Goal: Ask a question

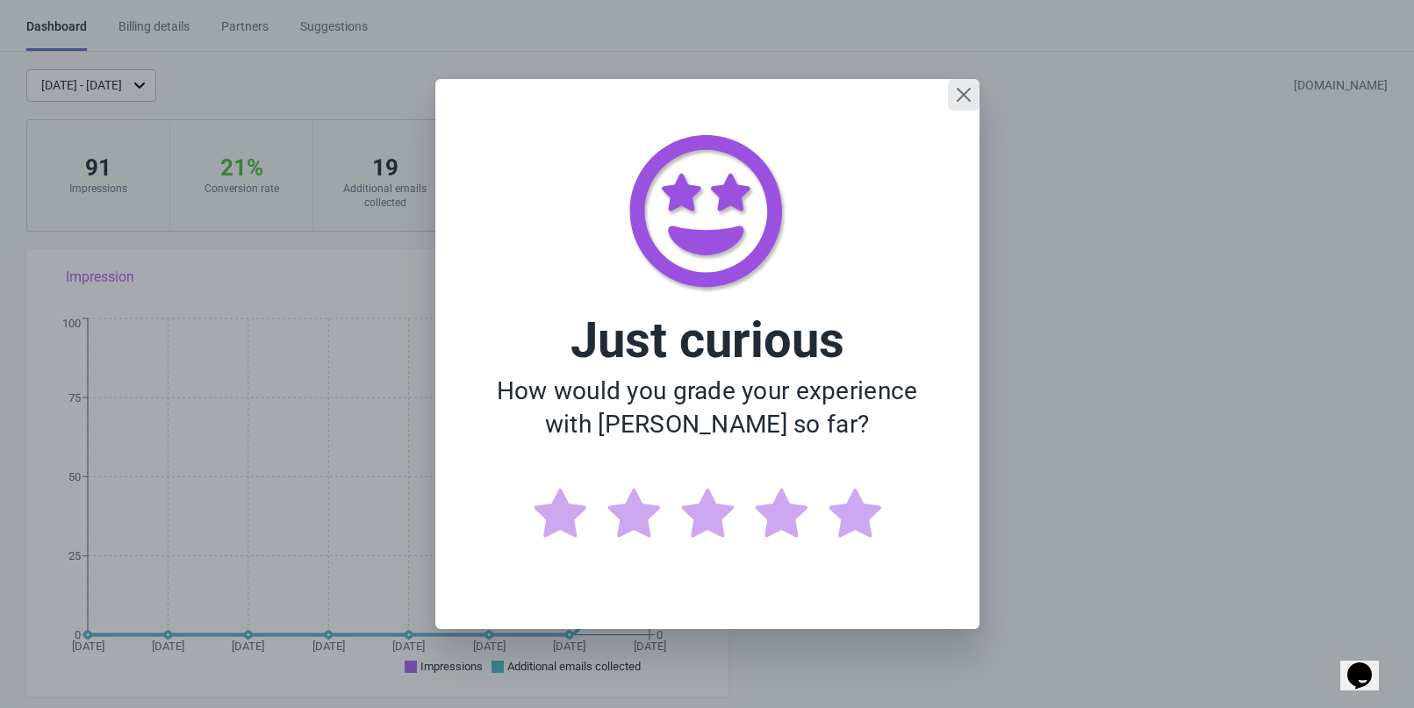
click at [960, 101] on icon "Close" at bounding box center [964, 95] width 18 height 18
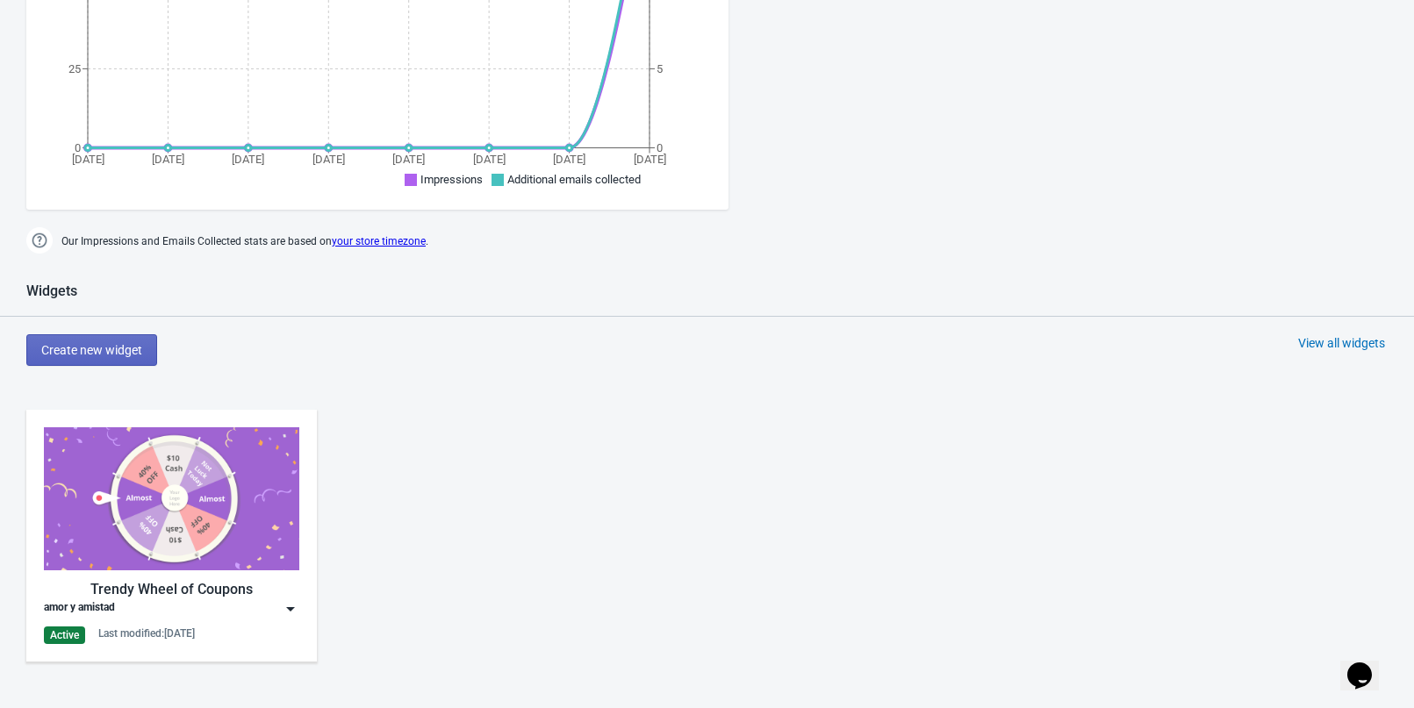
scroll to position [527, 0]
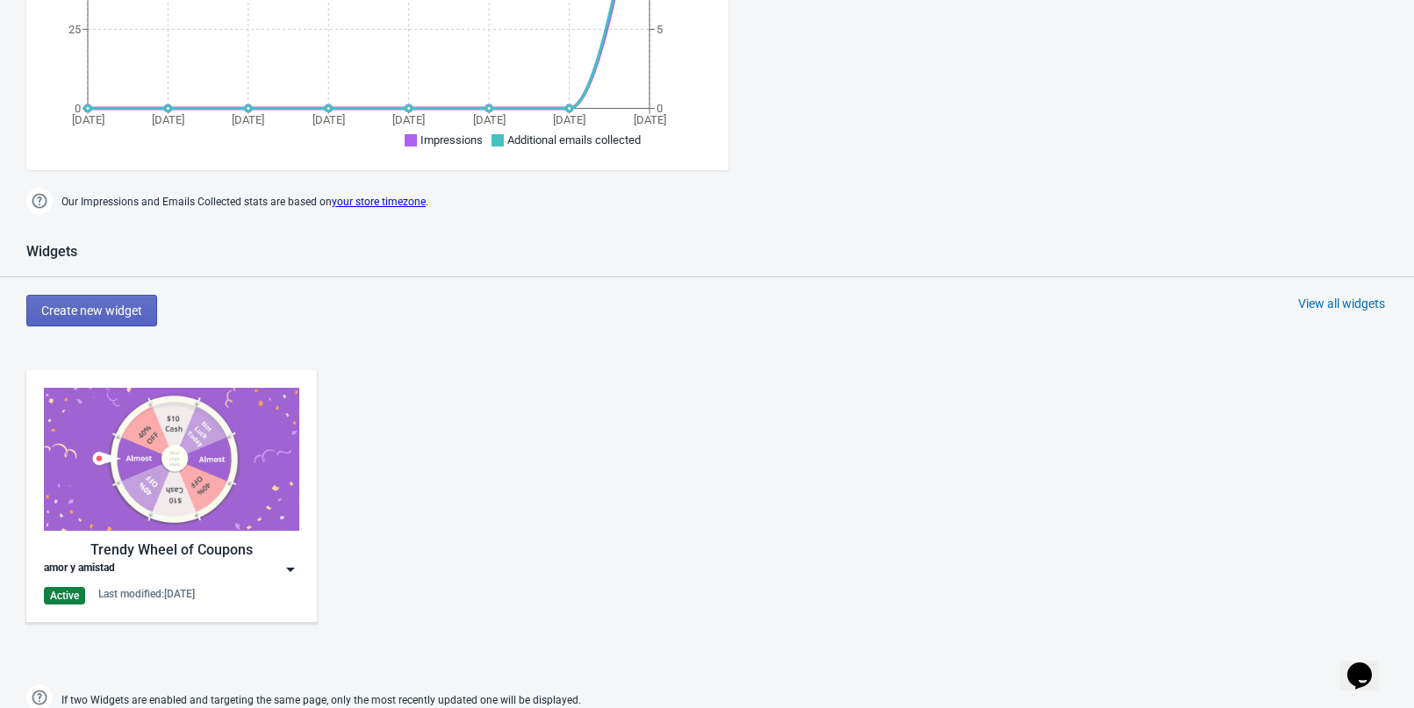
click at [228, 455] on img at bounding box center [171, 459] width 255 height 143
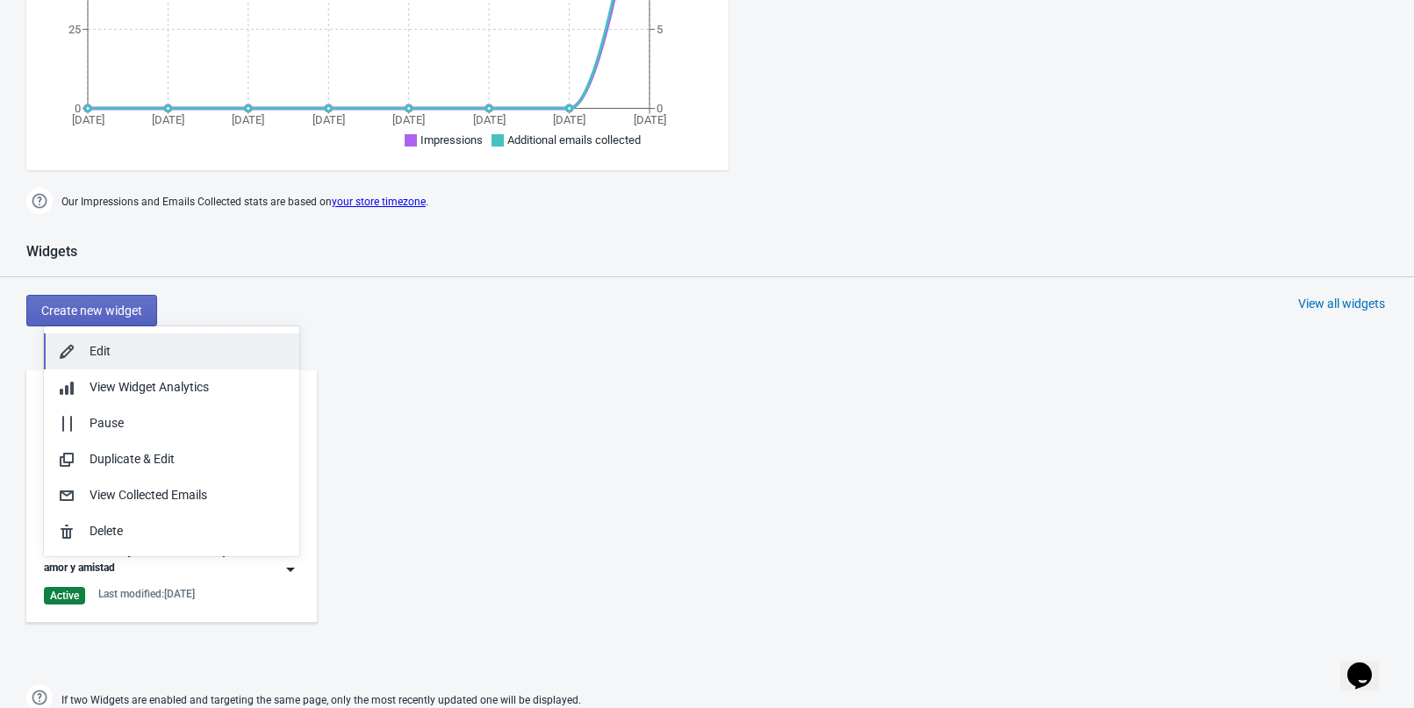
click at [198, 367] on button "Edit" at bounding box center [171, 352] width 255 height 36
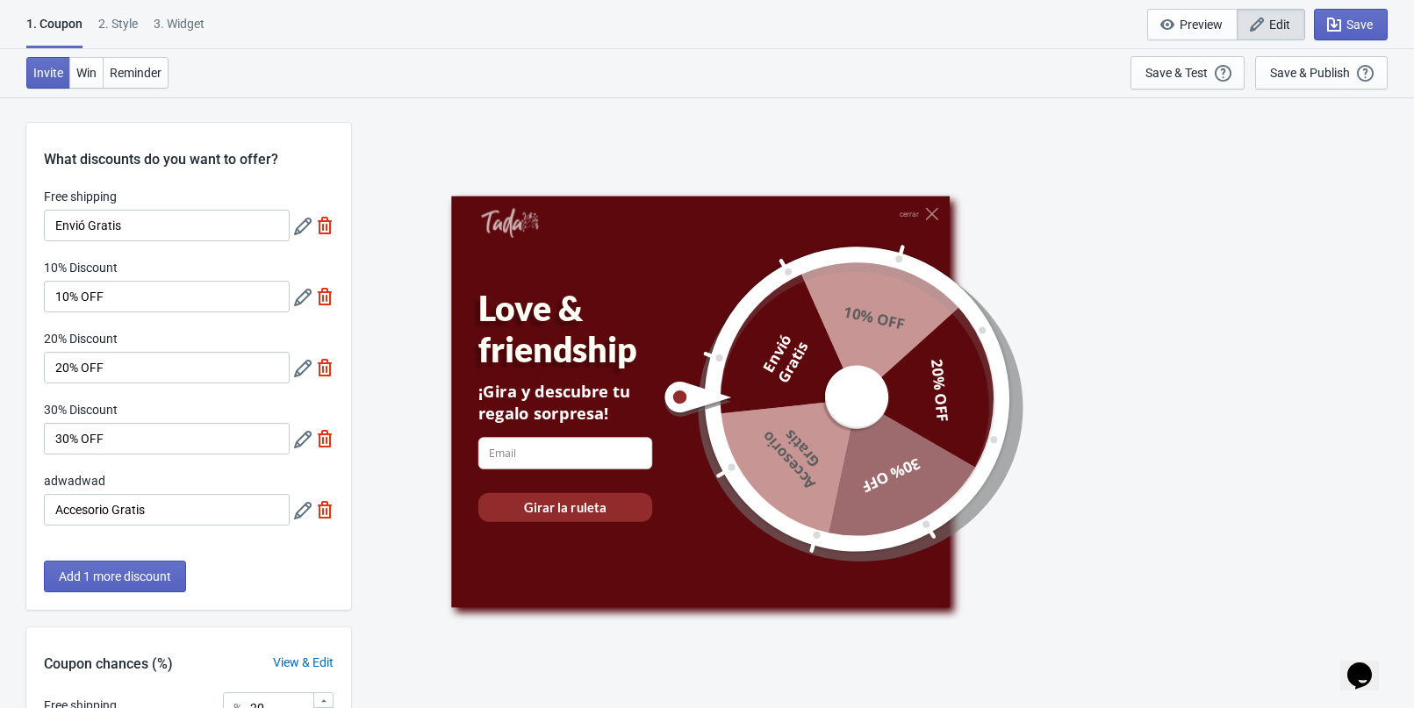
click at [298, 228] on icon at bounding box center [303, 227] width 18 height 18
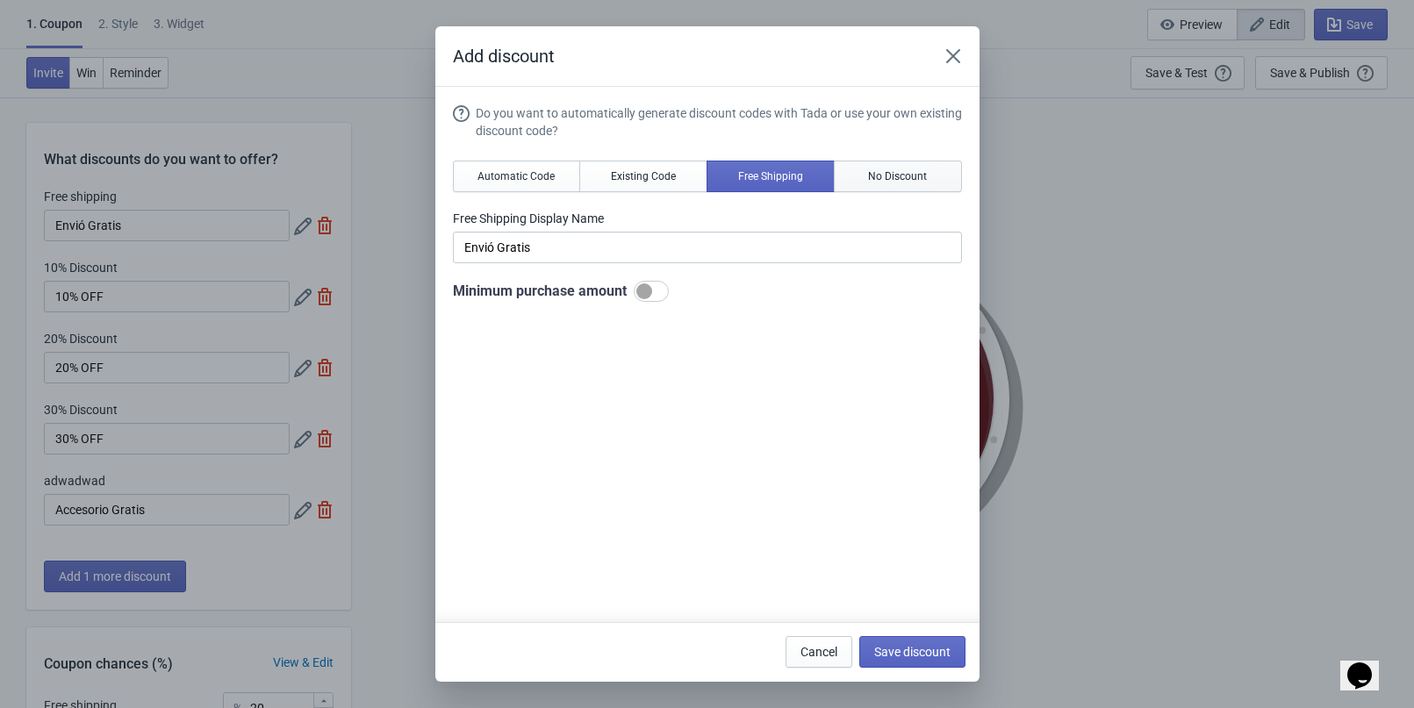
click at [872, 183] on span "No Discount" at bounding box center [897, 176] width 59 height 14
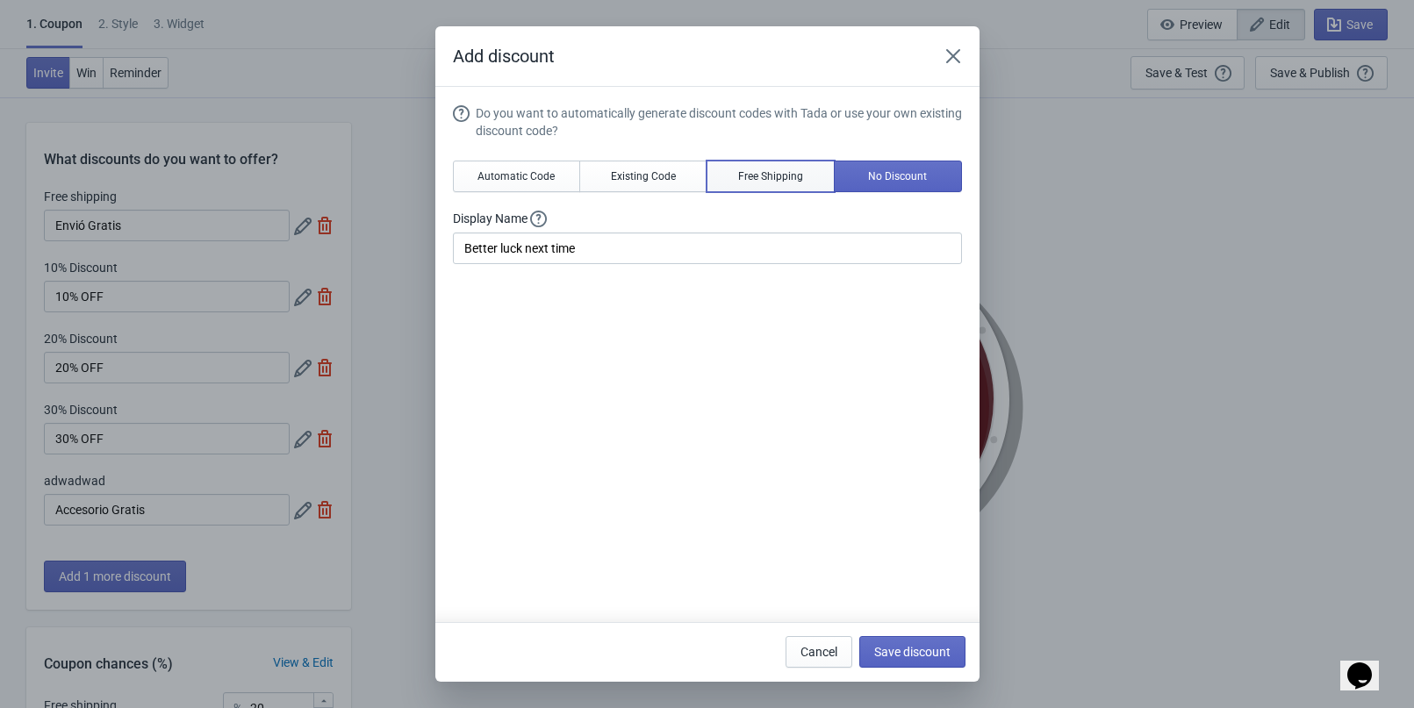
click at [735, 184] on button "Free Shipping" at bounding box center [771, 177] width 128 height 32
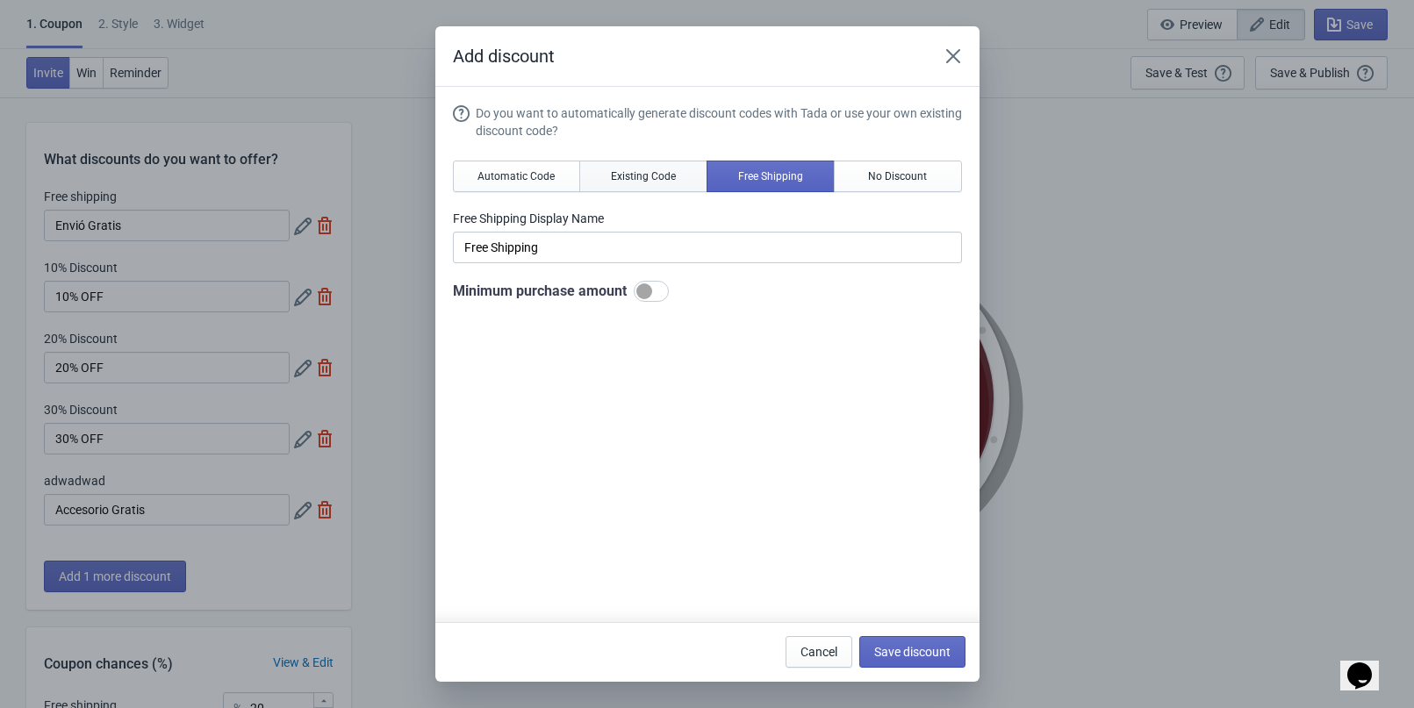
click at [683, 189] on button "Existing Code" at bounding box center [643, 177] width 128 height 32
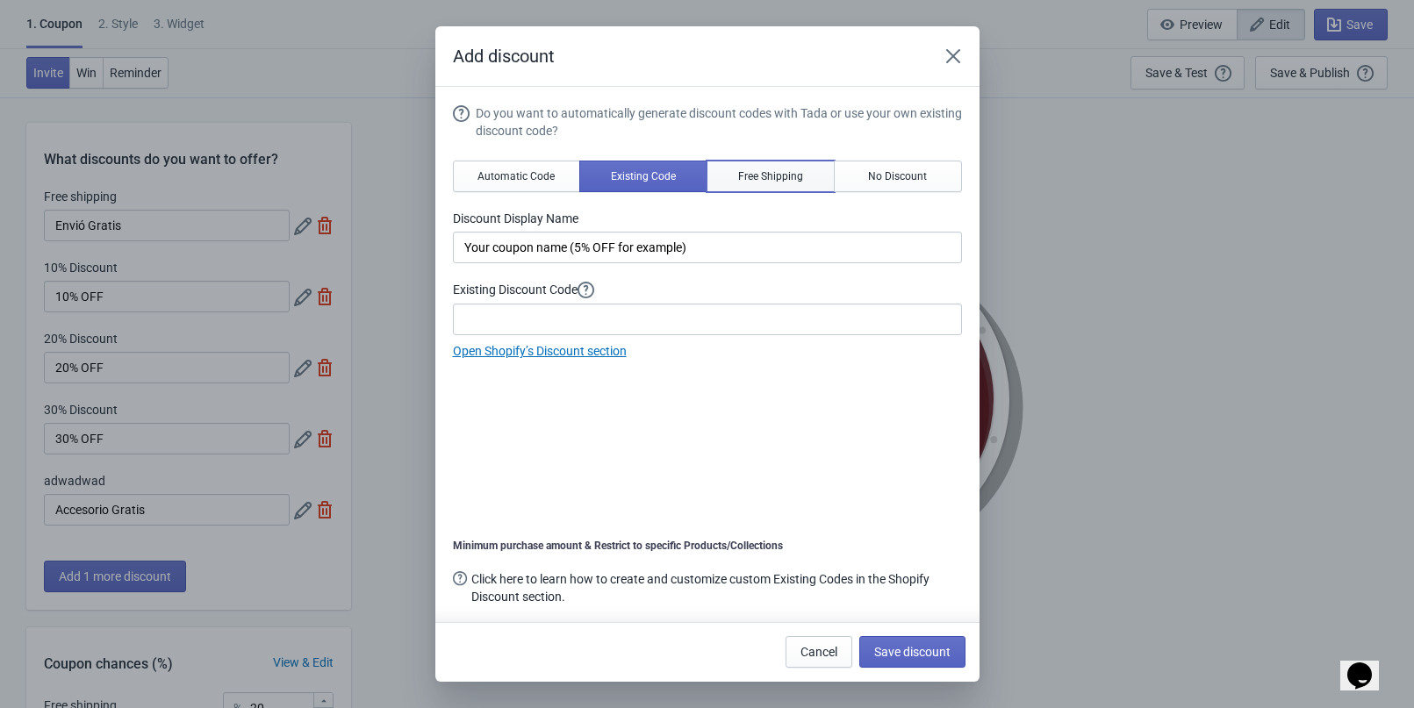
click at [766, 176] on span "Free Shipping" at bounding box center [770, 176] width 65 height 14
type input "Free Shipping"
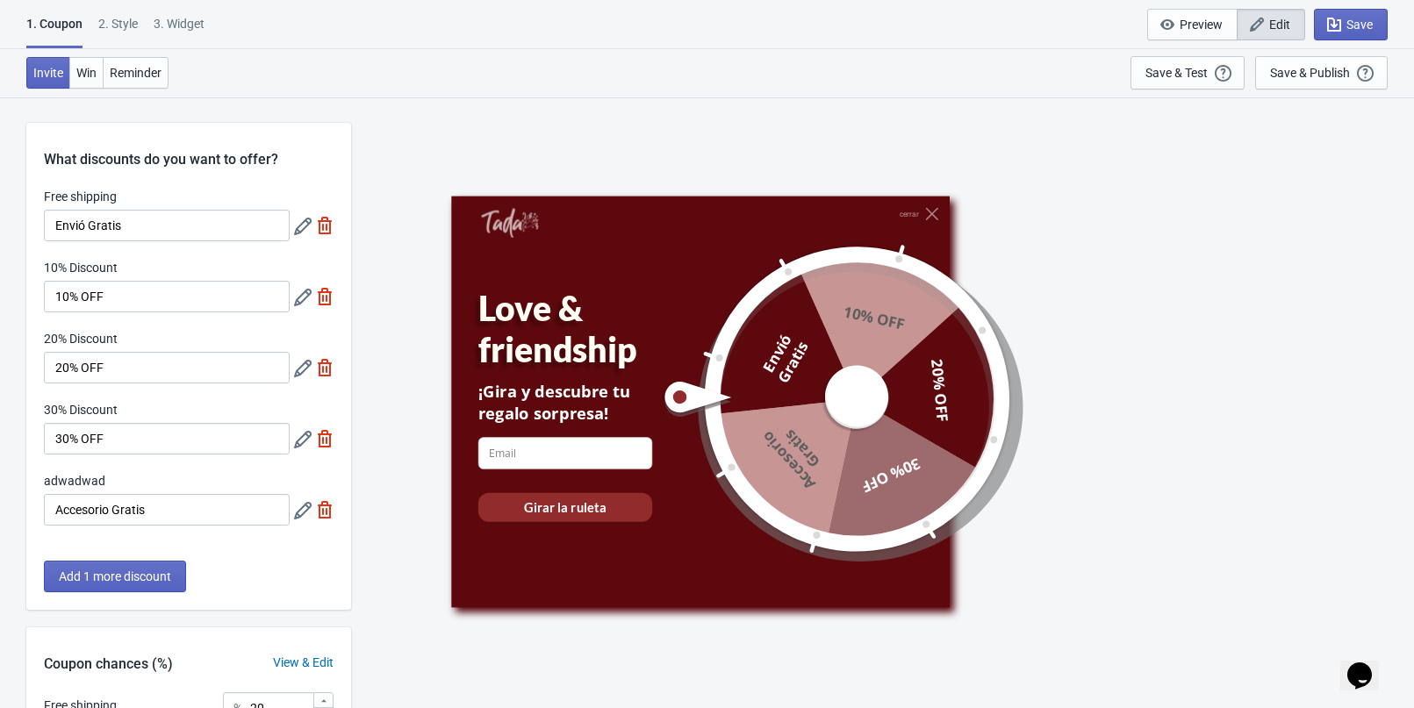
click at [299, 300] on icon at bounding box center [303, 298] width 18 height 18
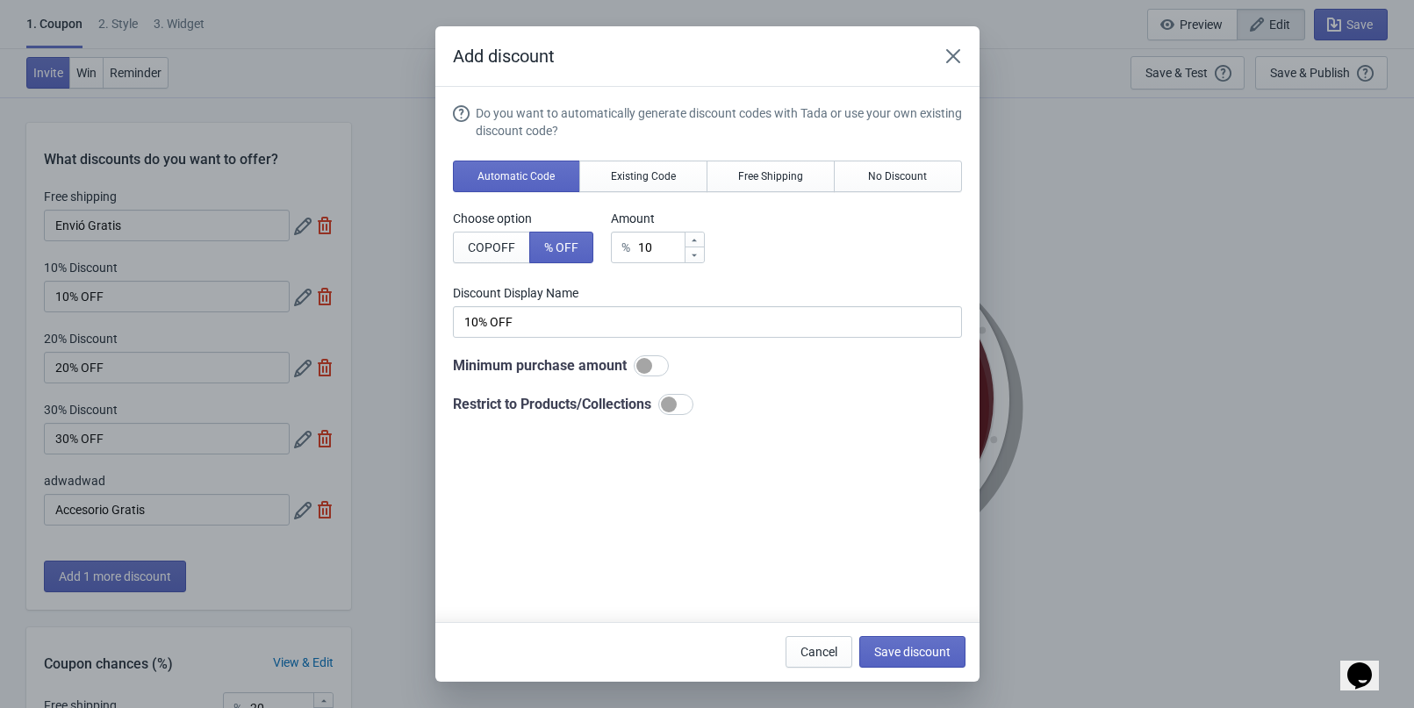
click at [683, 402] on div at bounding box center [675, 404] width 35 height 21
click at [587, 459] on button "Collections" at bounding box center [577, 449] width 90 height 32
click at [673, 408] on div at bounding box center [675, 404] width 35 height 21
checkbox input "false"
click at [951, 53] on icon "Close" at bounding box center [954, 56] width 18 height 18
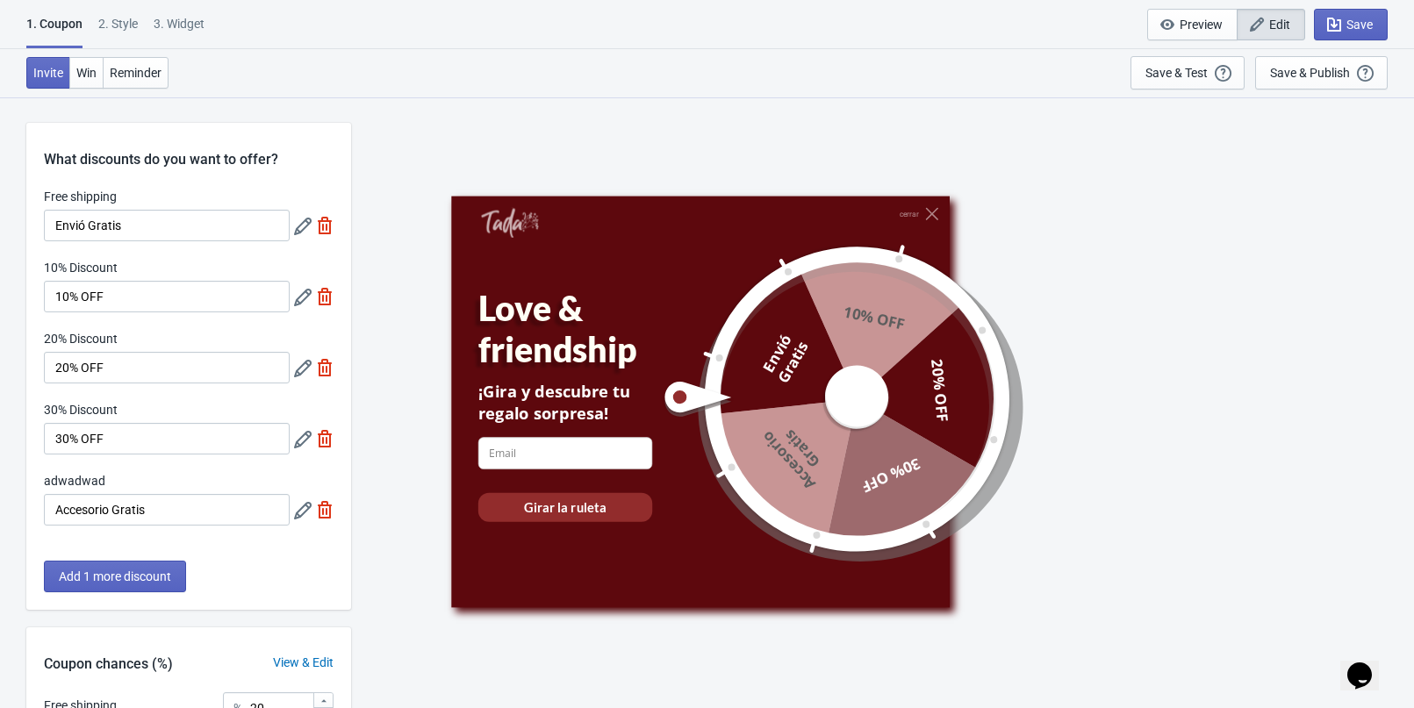
click at [1370, 661] on button "Opens Chat This icon Opens the chat window." at bounding box center [1360, 676] width 39 height 30
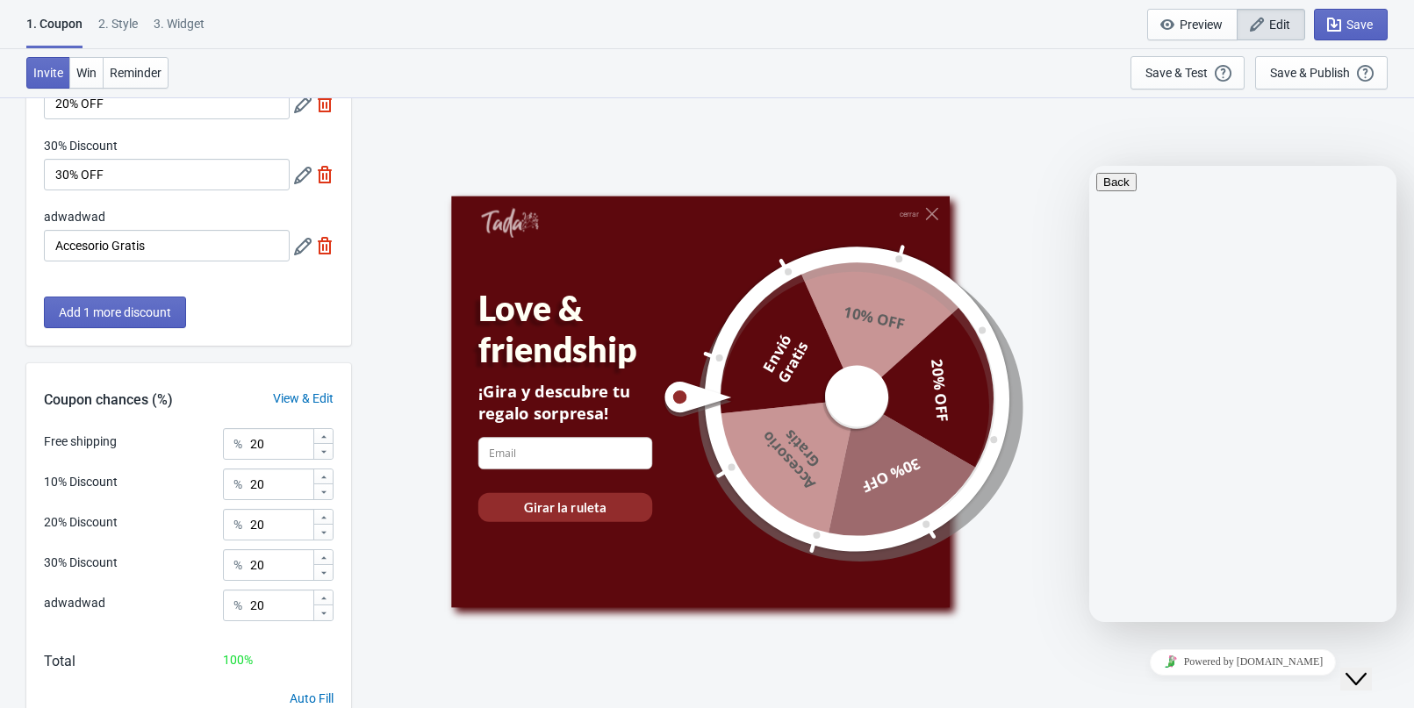
scroll to position [339, 0]
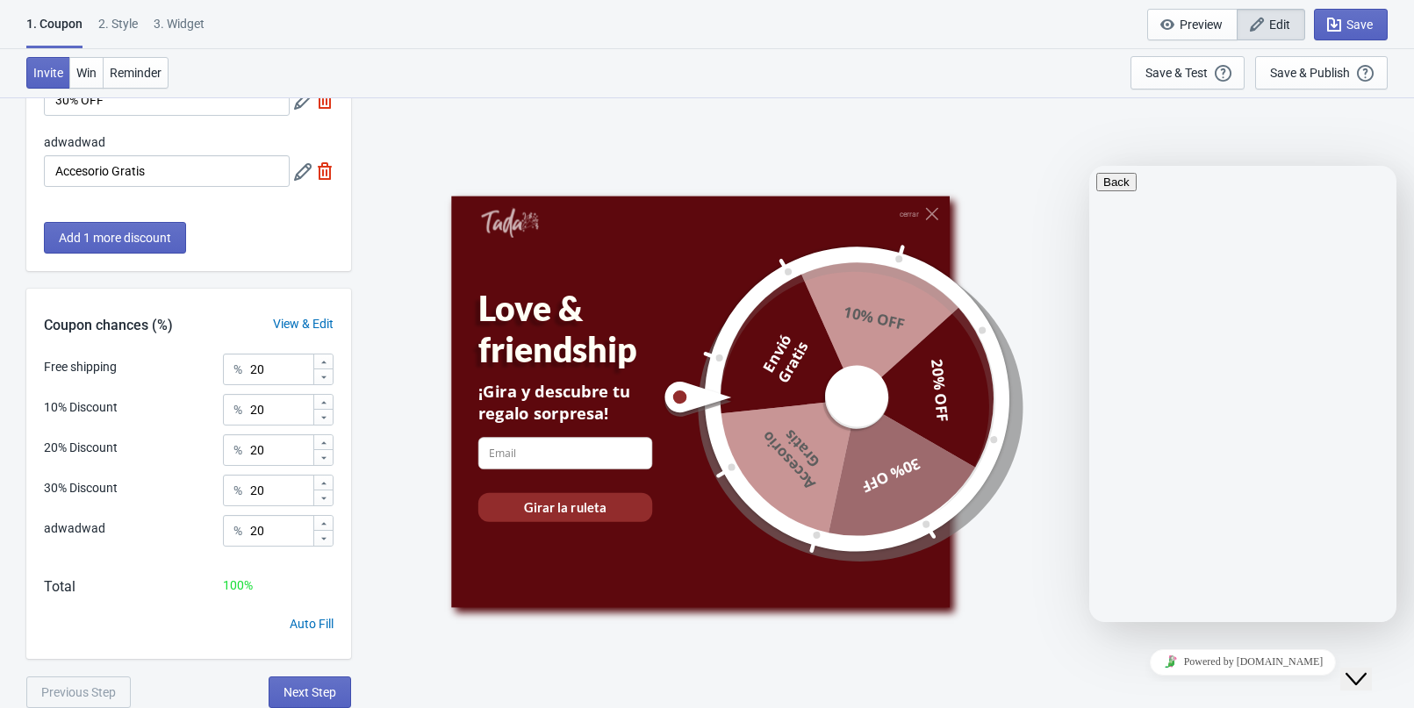
click at [295, 619] on div "Auto Fill" at bounding box center [312, 624] width 44 height 18
type input "[PERSON_NAME]"
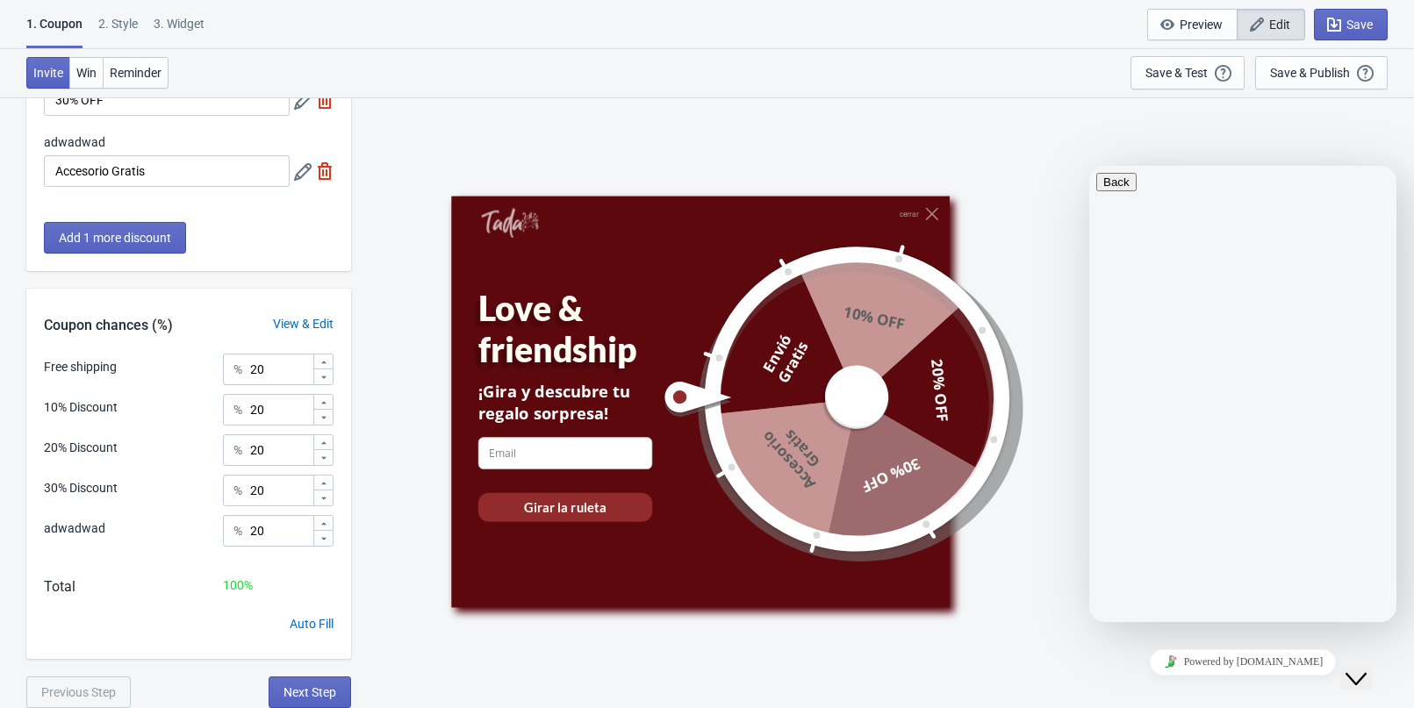
type input "r"
type input "[EMAIL_ADDRESS][DOMAIN_NAME]"
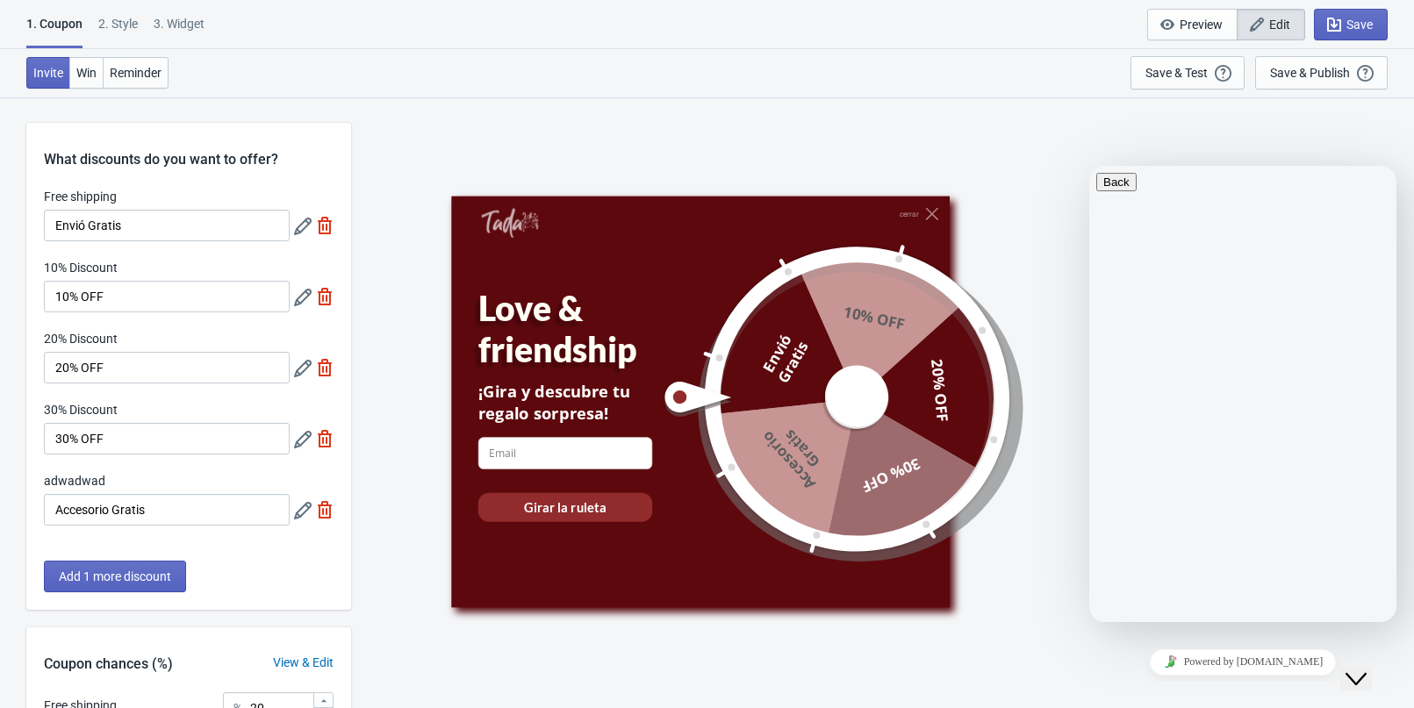
scroll to position [88, 0]
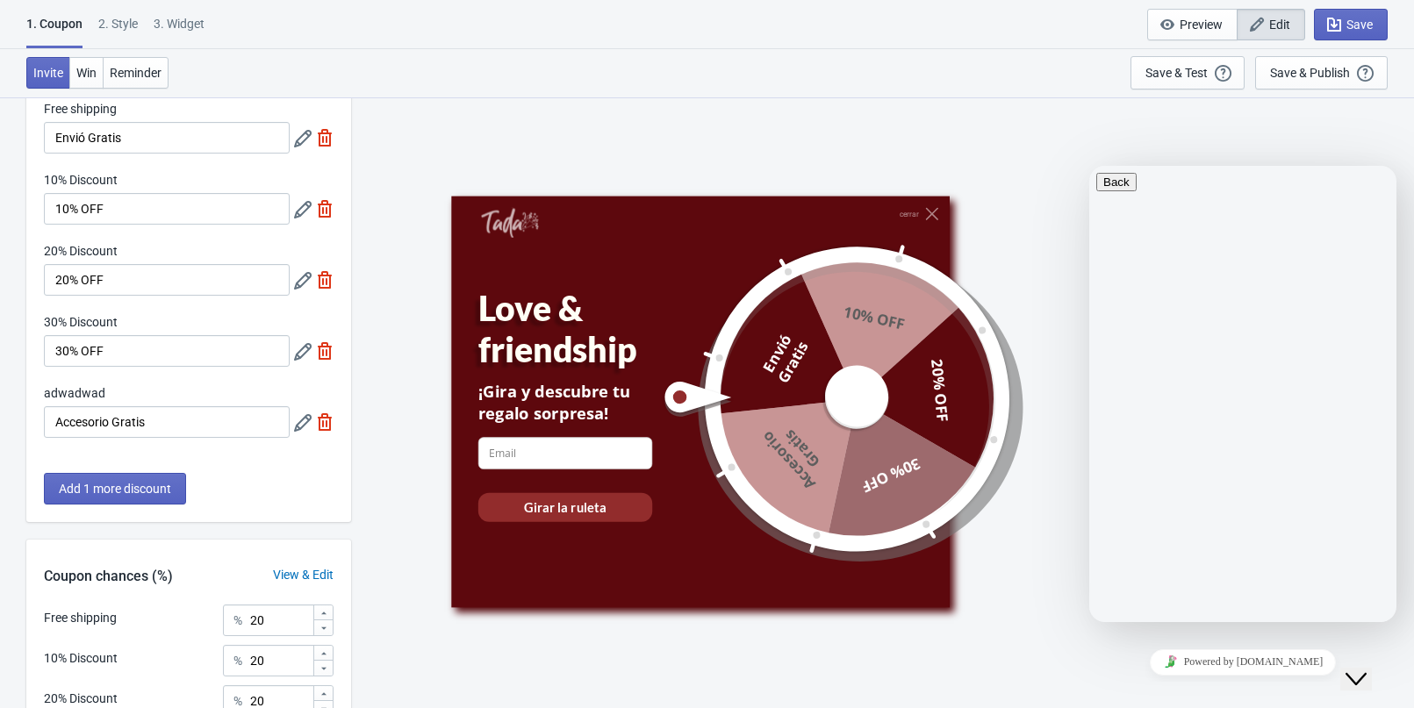
type textarea "hello guys, is posible exclude collection o products with discount from the cod…"
paste input "[URL][DOMAIN_NAME]"
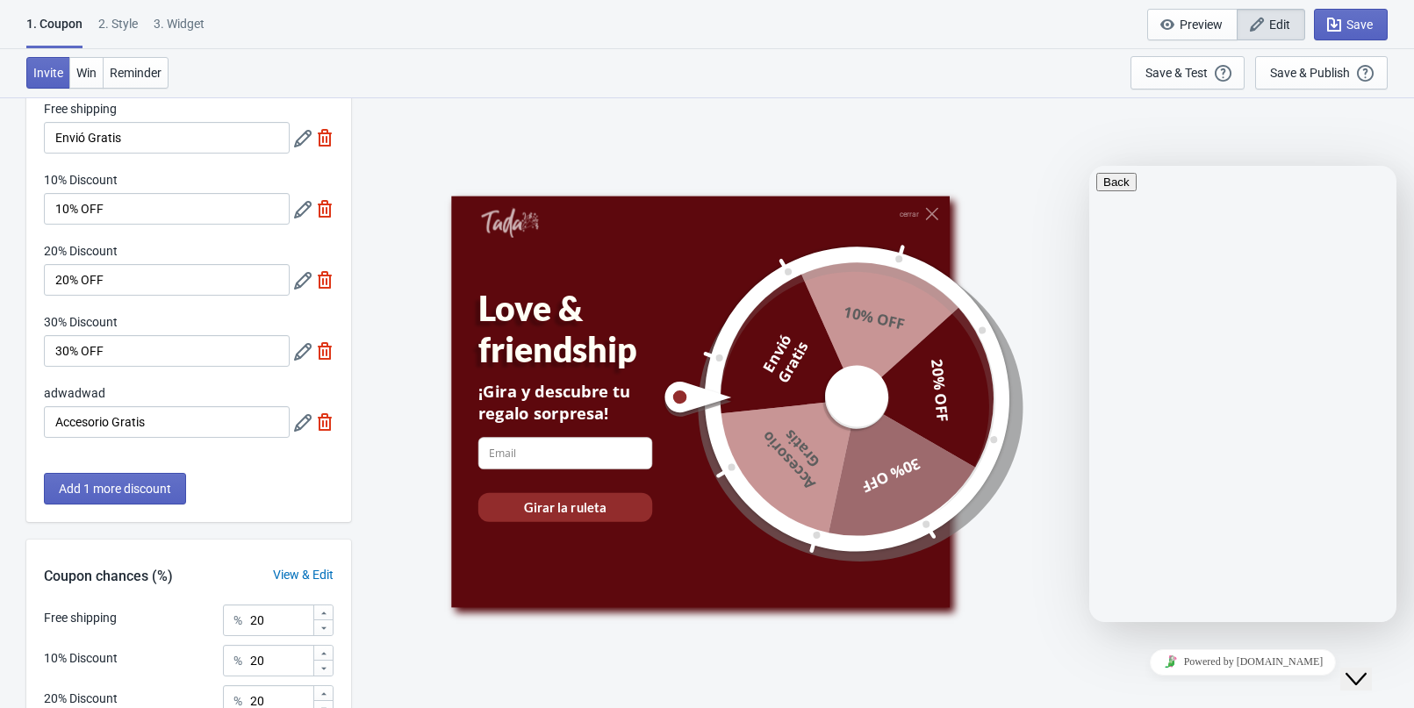
type input "[URL][DOMAIN_NAME]"
drag, startPoint x: 1226, startPoint y: 487, endPoint x: 1359, endPoint y: 428, distance: 145.8
click at [1371, 668] on button "Close Chat This icon closes the chat window." at bounding box center [1357, 679] width 32 height 23
